Goal: Information Seeking & Learning: Learn about a topic

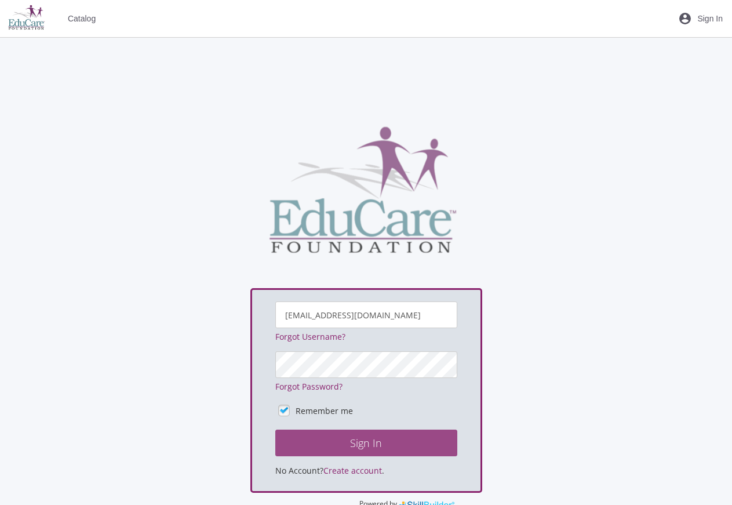
click at [370, 444] on button "Sign In" at bounding box center [366, 443] width 182 height 27
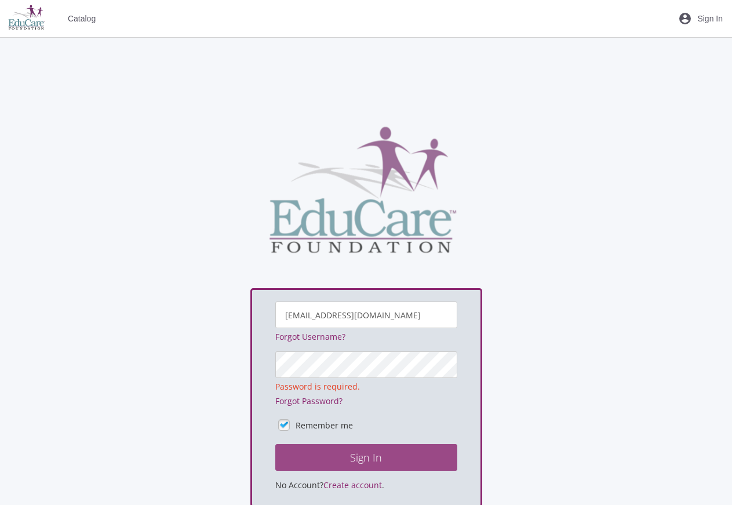
click at [370, 456] on button "Sign In" at bounding box center [366, 457] width 182 height 27
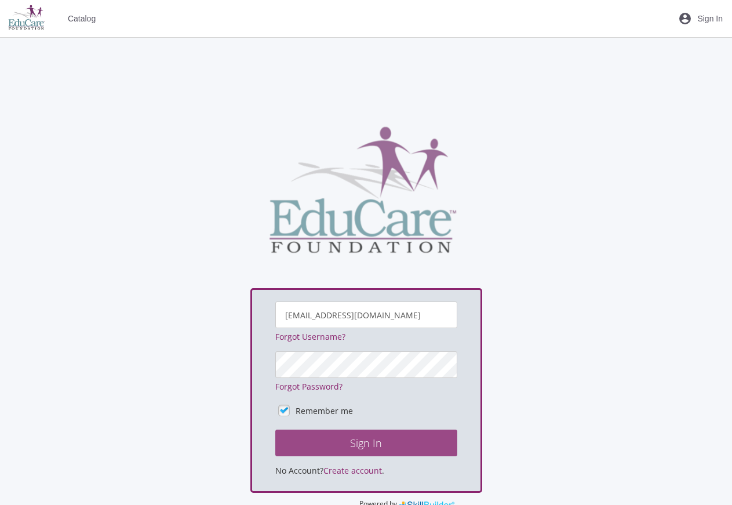
click at [368, 438] on button "Sign In" at bounding box center [366, 443] width 182 height 27
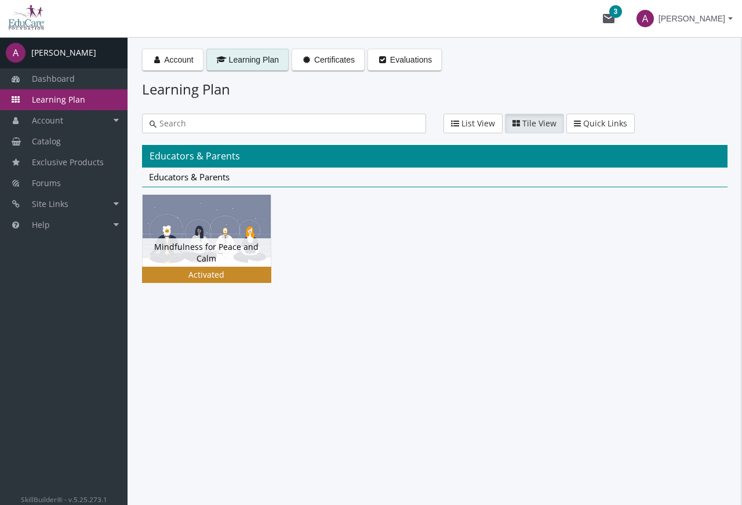
click at [202, 231] on img at bounding box center [207, 231] width 128 height 72
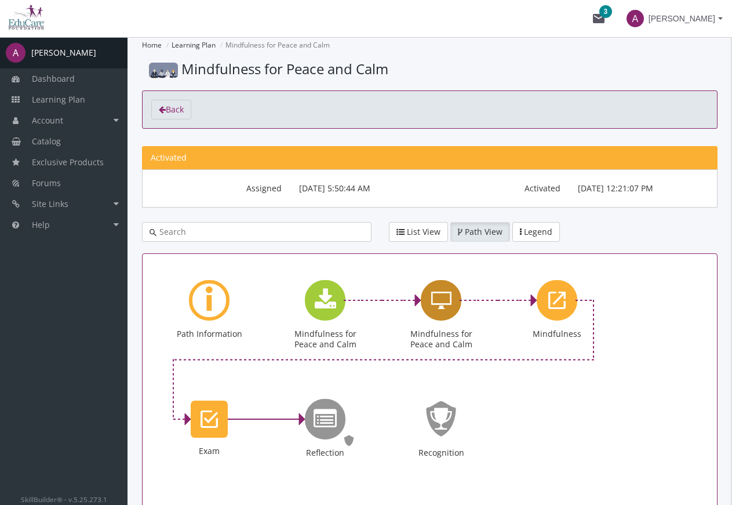
click at [442, 302] on icon "Mindfulness for Peace and Calm" at bounding box center [441, 300] width 20 height 23
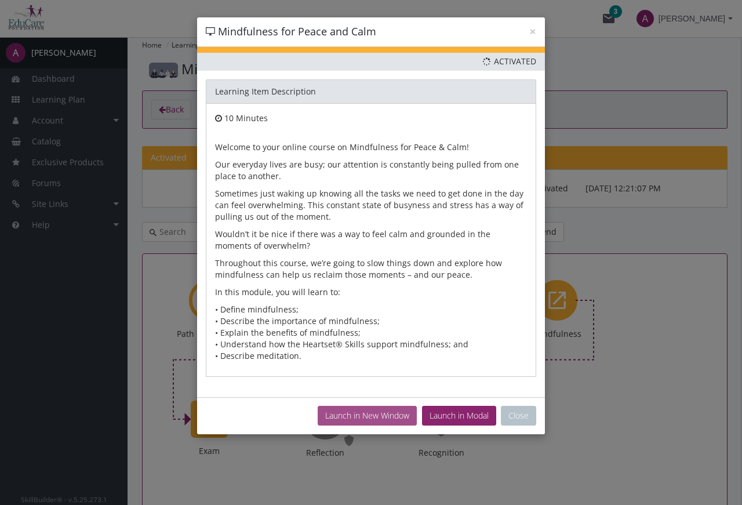
click at [384, 411] on button "Launch in New Window" at bounding box center [367, 416] width 99 height 20
